Goal: Information Seeking & Learning: Understand process/instructions

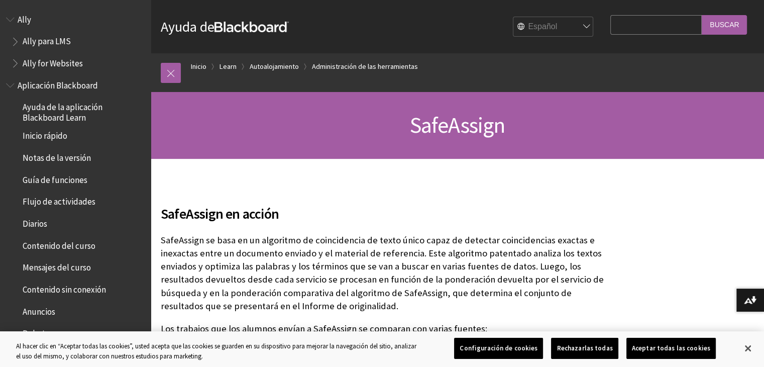
click at [77, 182] on span "Guía de funciones" at bounding box center [55, 178] width 65 height 14
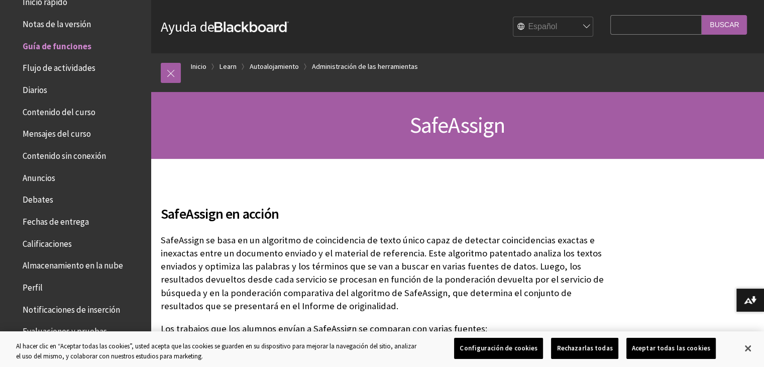
scroll to position [135, 0]
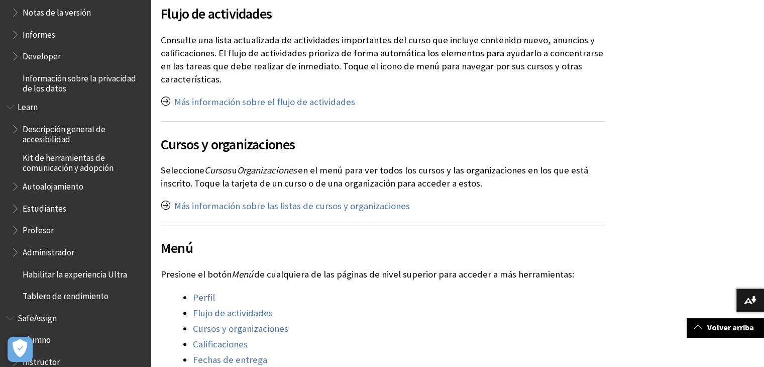
scroll to position [672, 0]
click at [77, 317] on span "SafeAssign" at bounding box center [75, 316] width 139 height 17
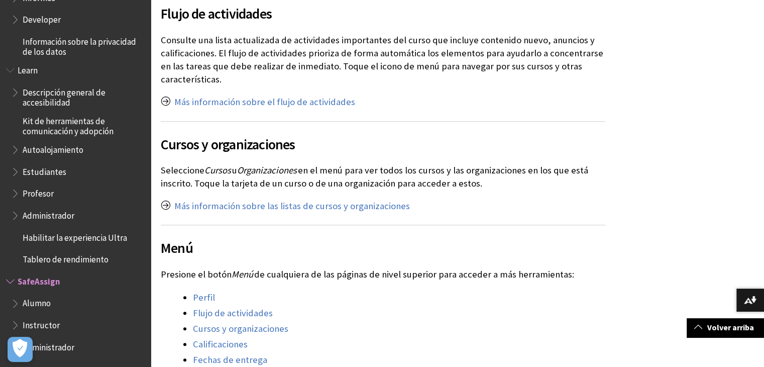
click at [68, 300] on span "Alumno" at bounding box center [78, 303] width 134 height 17
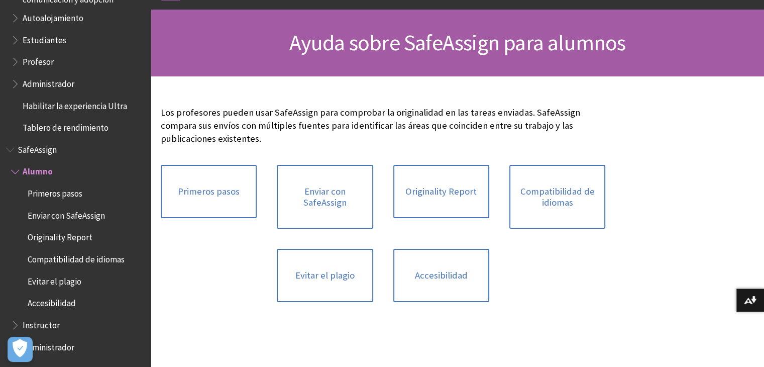
scroll to position [83, 0]
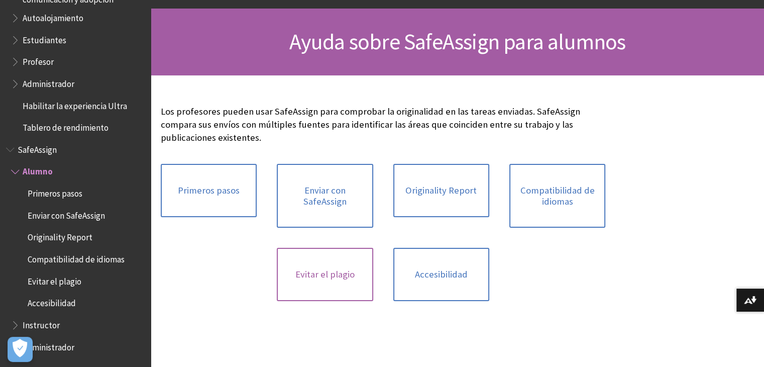
click at [313, 270] on link "Evitar el plagio" at bounding box center [325, 274] width 96 height 53
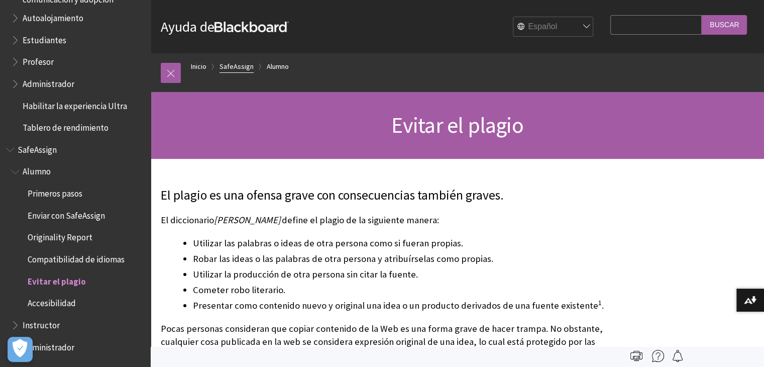
click at [234, 71] on link "SafeAssign" at bounding box center [236, 66] width 34 height 13
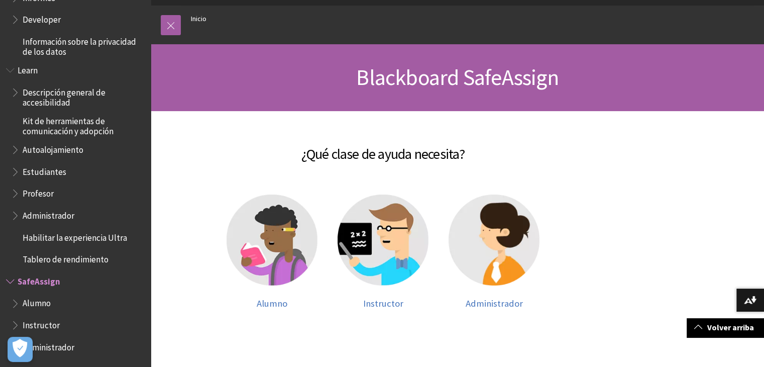
scroll to position [28, 0]
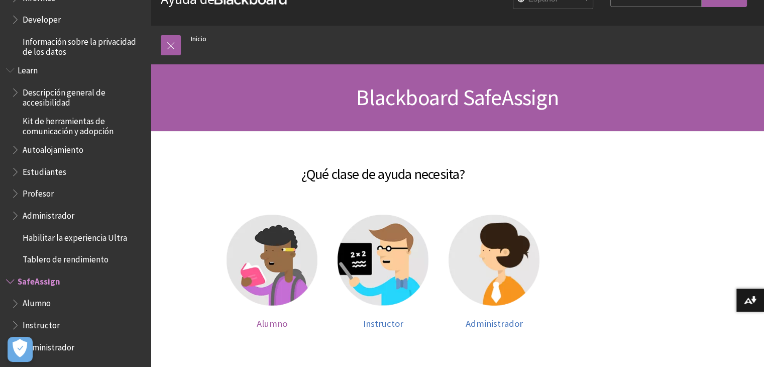
click at [271, 257] on img at bounding box center [271, 259] width 91 height 91
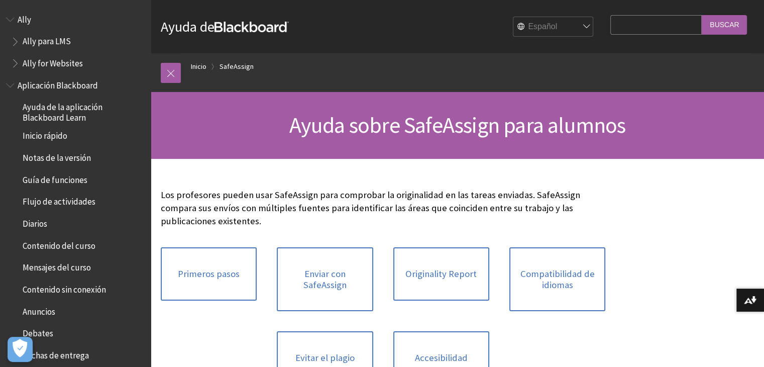
scroll to position [840, 0]
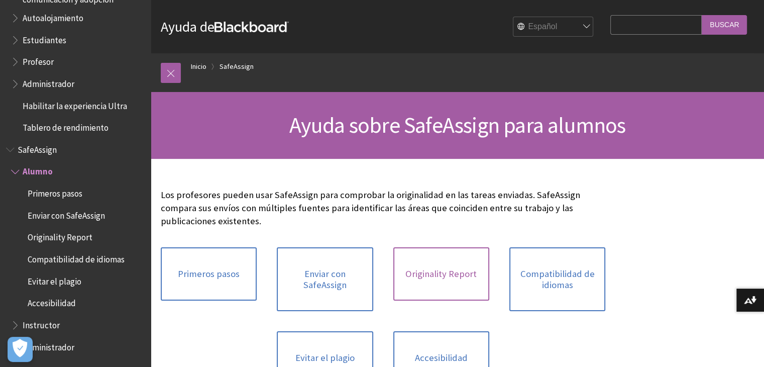
click at [435, 258] on link "Originality Report" at bounding box center [441, 273] width 96 height 53
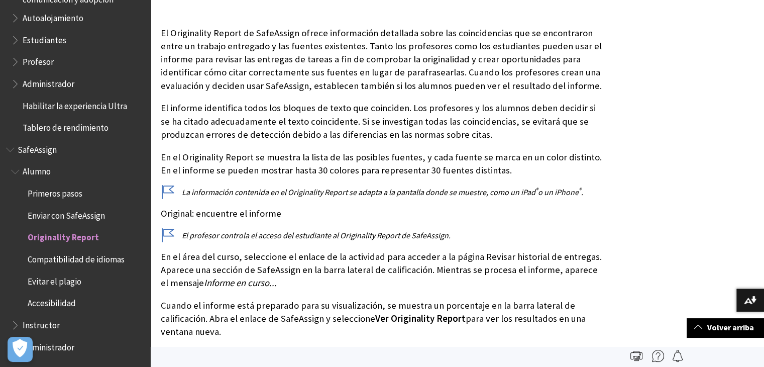
scroll to position [88, 0]
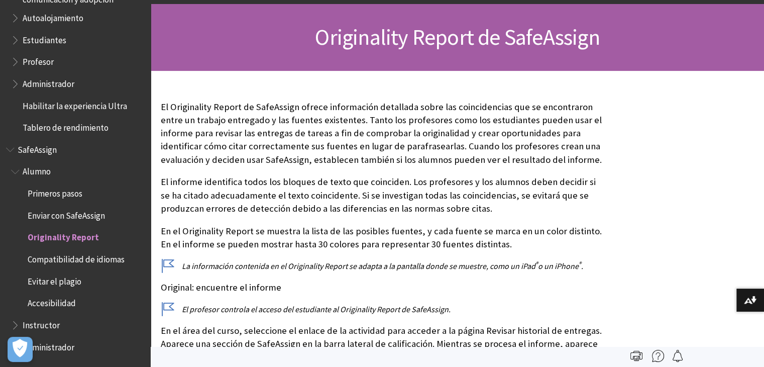
click at [112, 213] on span "Enviar con SafeAssign" at bounding box center [80, 215] width 129 height 17
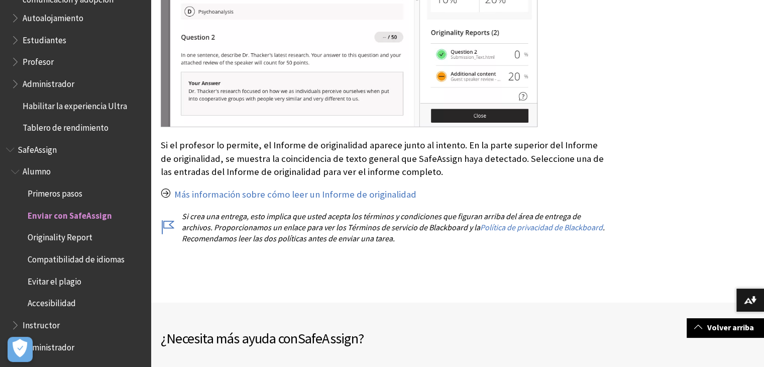
scroll to position [1838, 0]
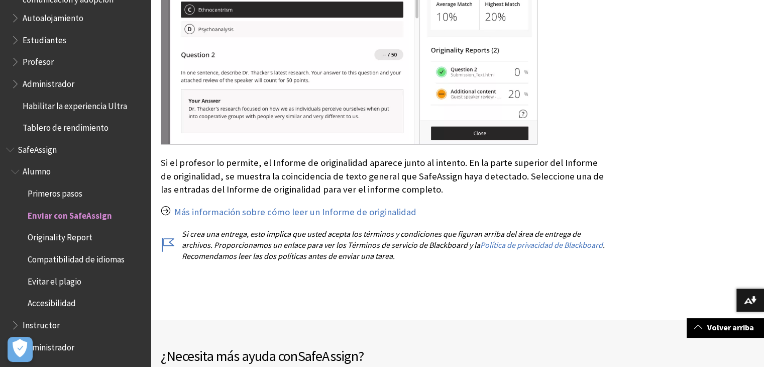
click at [67, 194] on span "Primeros pasos" at bounding box center [55, 192] width 55 height 14
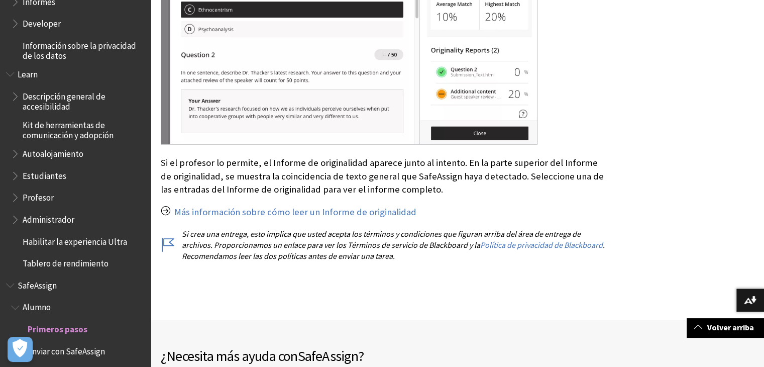
scroll to position [703, 0]
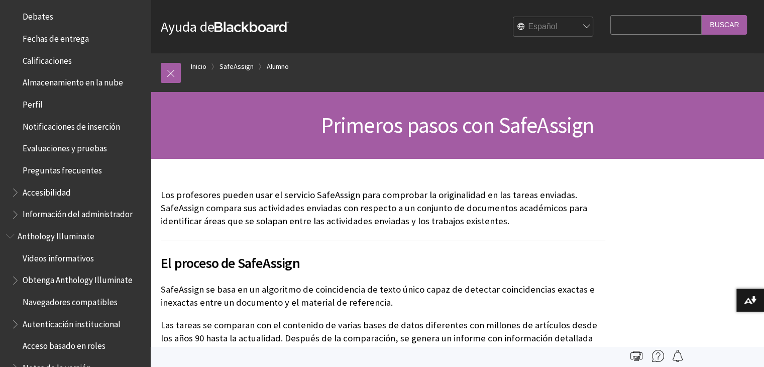
scroll to position [325, 0]
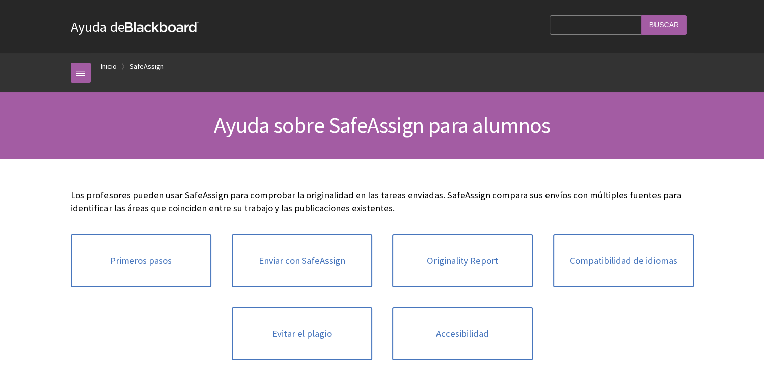
scroll to position [840, 0]
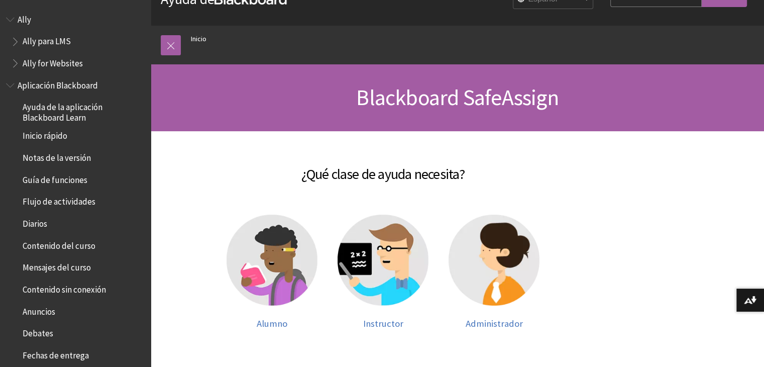
scroll to position [708, 0]
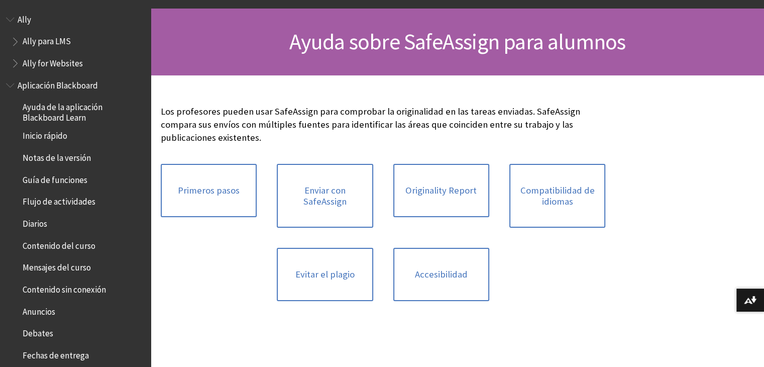
scroll to position [840, 0]
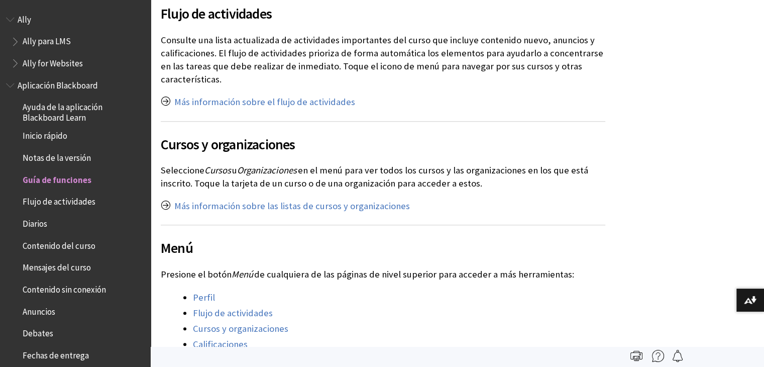
scroll to position [156, 0]
